Goal: Task Accomplishment & Management: Complete application form

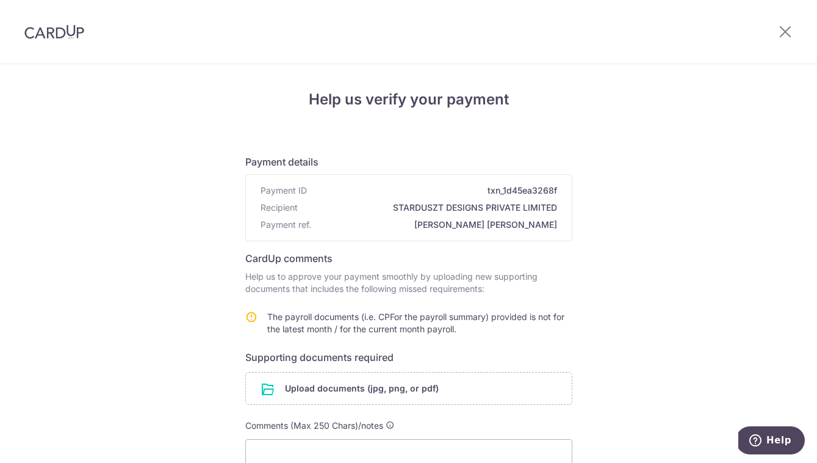
scroll to position [137, 0]
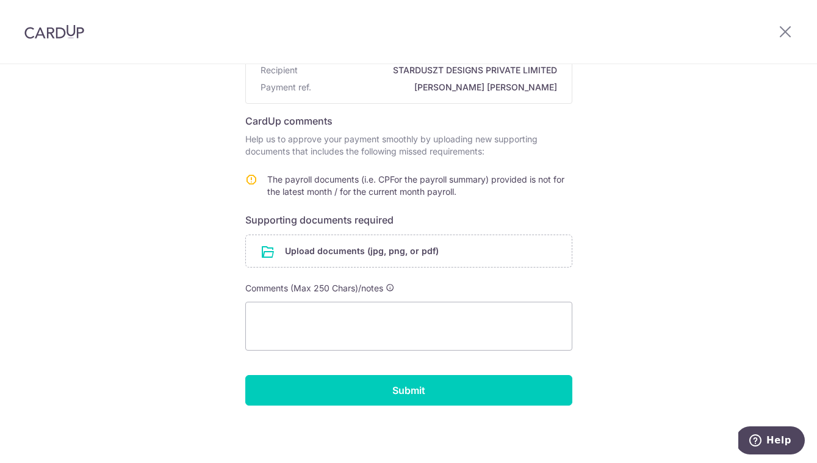
click at [380, 232] on form "Payment details Payment ID txn_1d45ea3268f Recipient STARDUSZT DESIGNS PRIVATE …" at bounding box center [408, 206] width 327 height 398
click at [374, 245] on input "file" at bounding box center [409, 251] width 326 height 32
click at [392, 243] on input "file" at bounding box center [409, 251] width 326 height 32
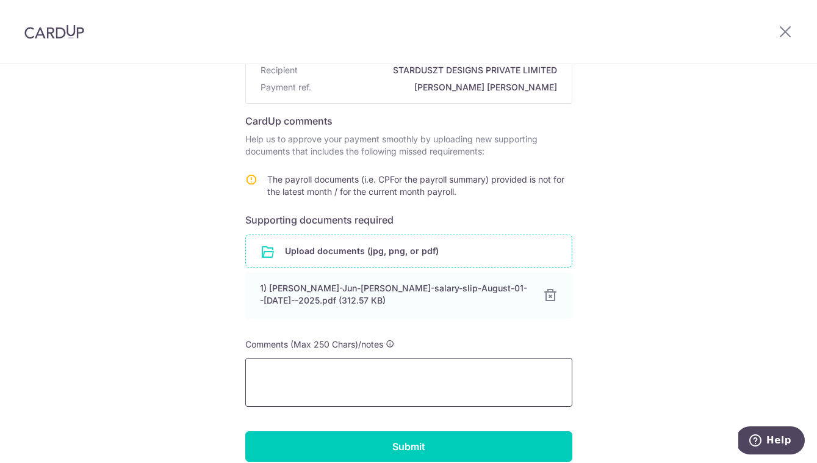
click at [332, 393] on textarea at bounding box center [408, 382] width 327 height 49
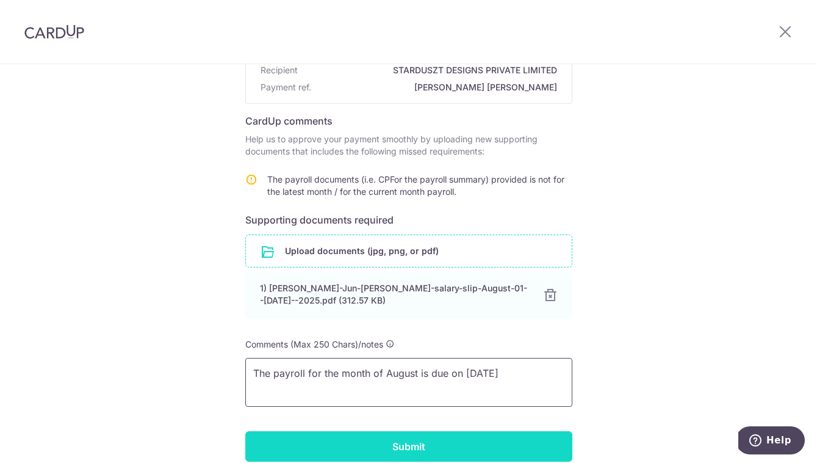
type textarea "The payroll for the month of August is due on [DATE]"
click at [374, 441] on input "Submit" at bounding box center [408, 446] width 327 height 31
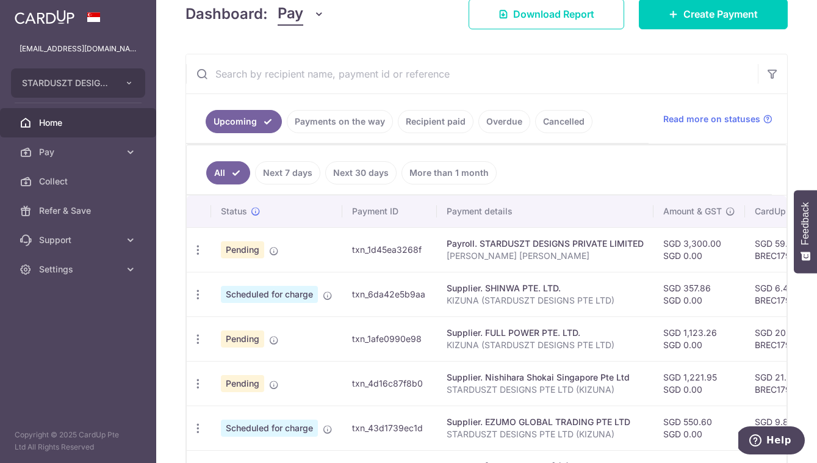
scroll to position [267, 0]
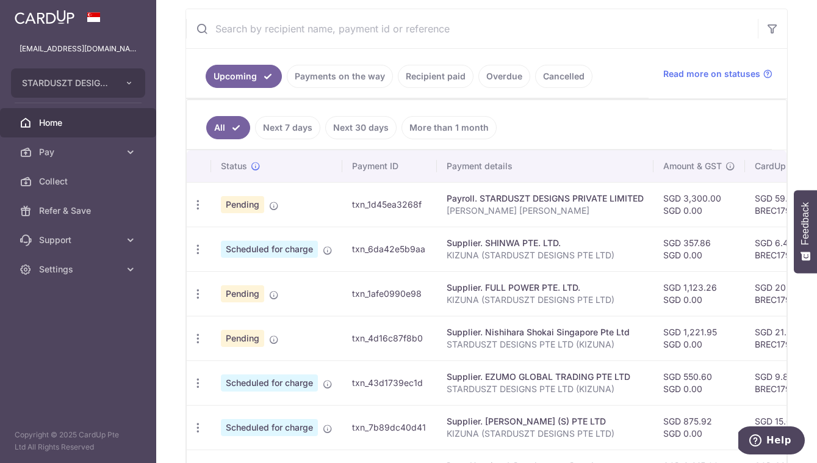
click at [338, 72] on link "Payments on the way" at bounding box center [340, 76] width 106 height 23
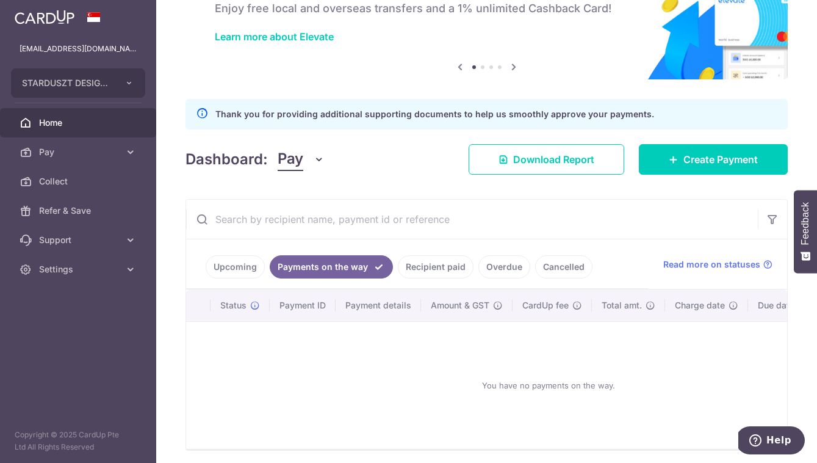
scroll to position [129, 0]
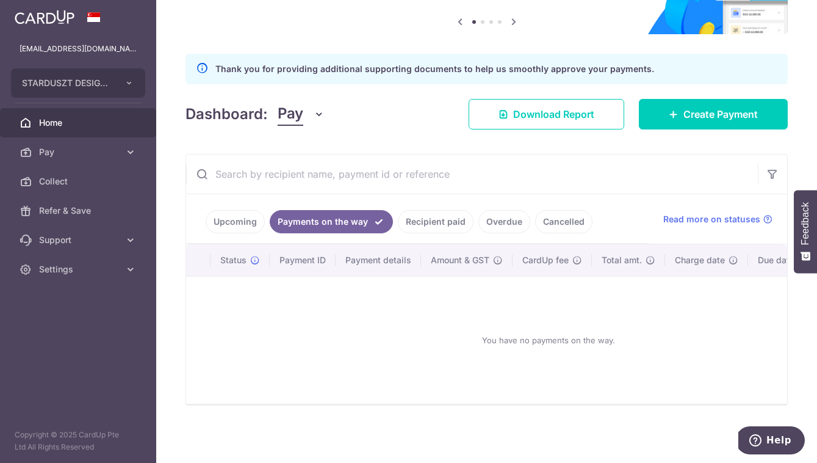
click at [226, 220] on link "Upcoming" at bounding box center [235, 221] width 59 height 23
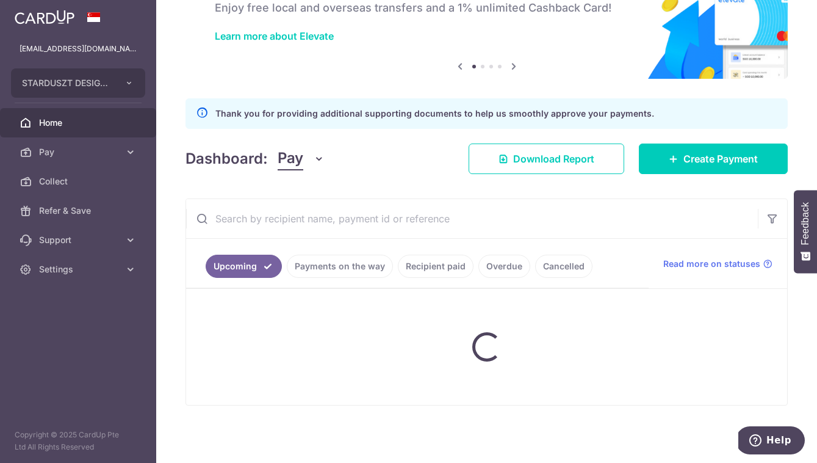
scroll to position [77, 0]
click at [333, 269] on ul "Upcoming Payments on the way Recipient paid Overdue Cancelled" at bounding box center [417, 263] width 463 height 49
